Goal: Task Accomplishment & Management: Use online tool/utility

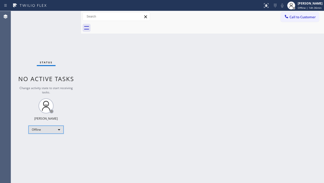
click at [54, 129] on div "Offline" at bounding box center [46, 130] width 35 height 8
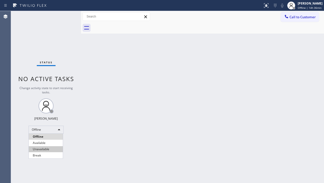
click at [38, 151] on li "Unavailable" at bounding box center [46, 149] width 34 height 6
